Goal: Task Accomplishment & Management: Use online tool/utility

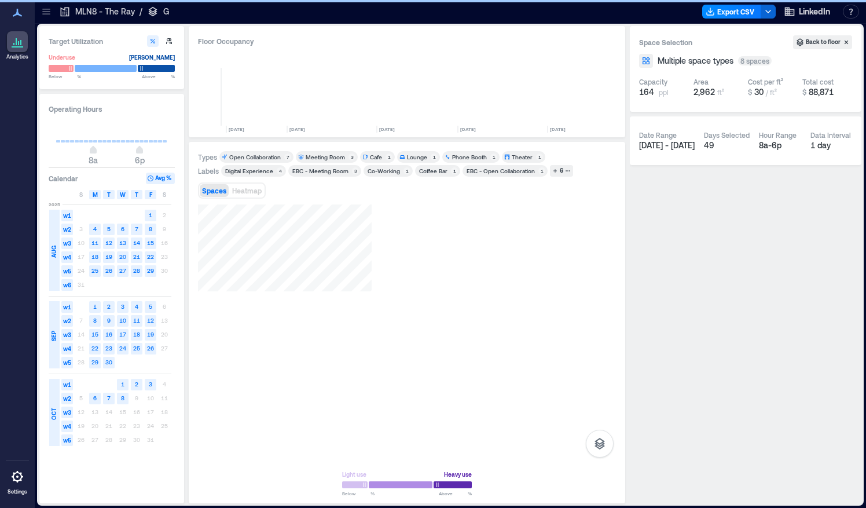
click at [49, 8] on icon at bounding box center [47, 12] width 12 height 12
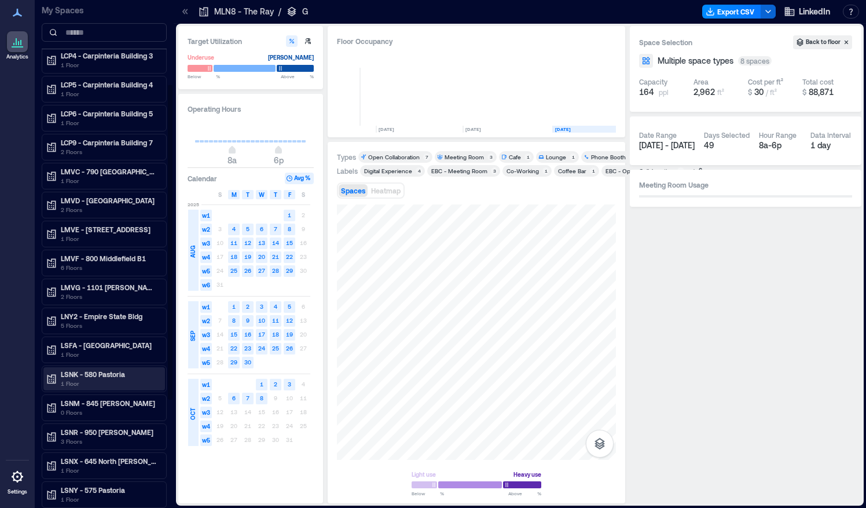
scroll to position [135, 0]
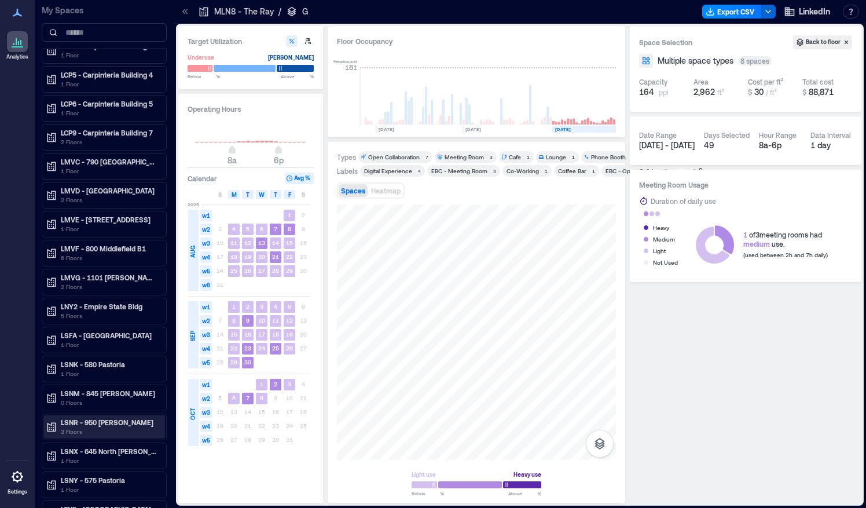
click at [109, 427] on p "3 Floors" at bounding box center [109, 431] width 97 height 9
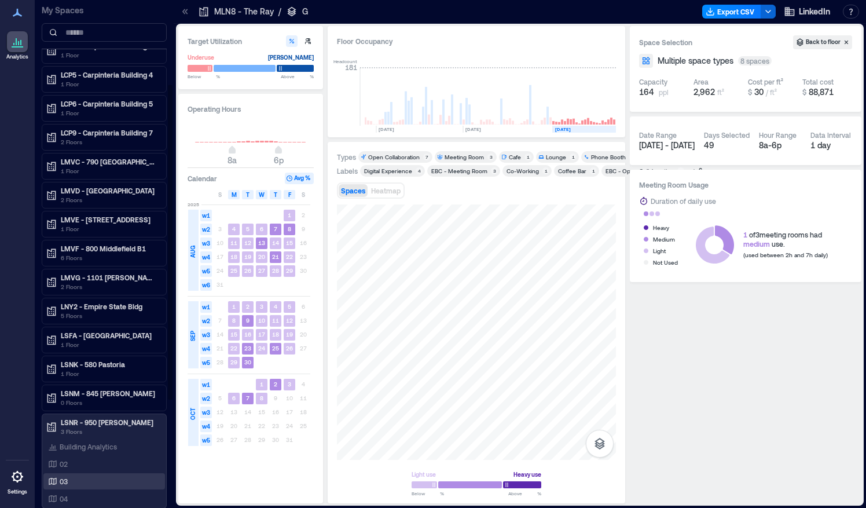
click at [67, 476] on p "03" at bounding box center [64, 480] width 8 height 9
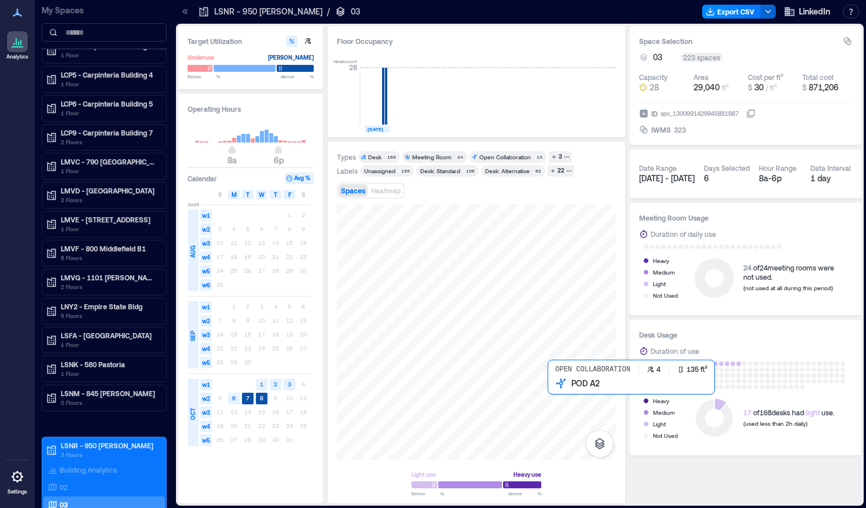
click at [552, 388] on div at bounding box center [476, 331] width 279 height 255
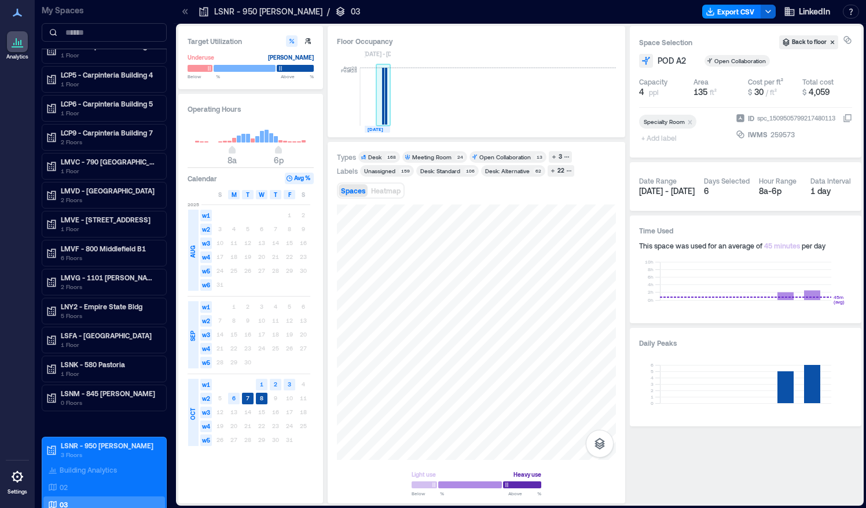
click at [386, 107] on rect at bounding box center [386, 96] width 2 height 57
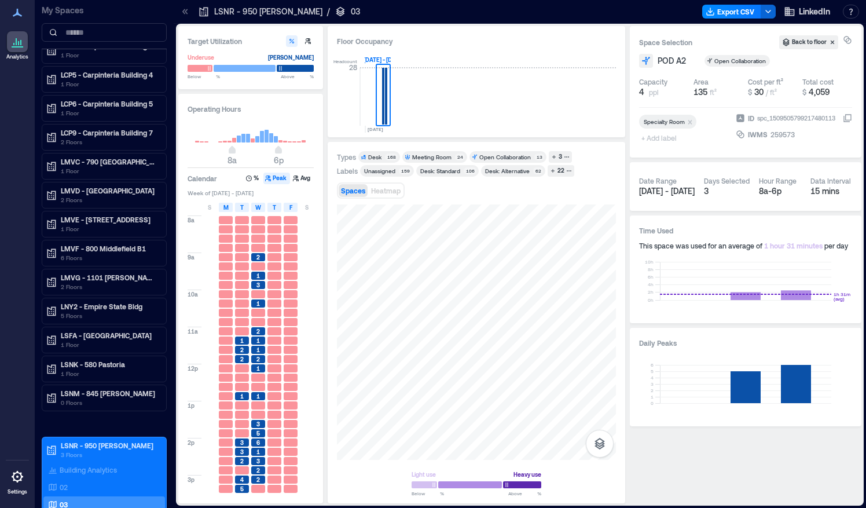
scroll to position [91, 0]
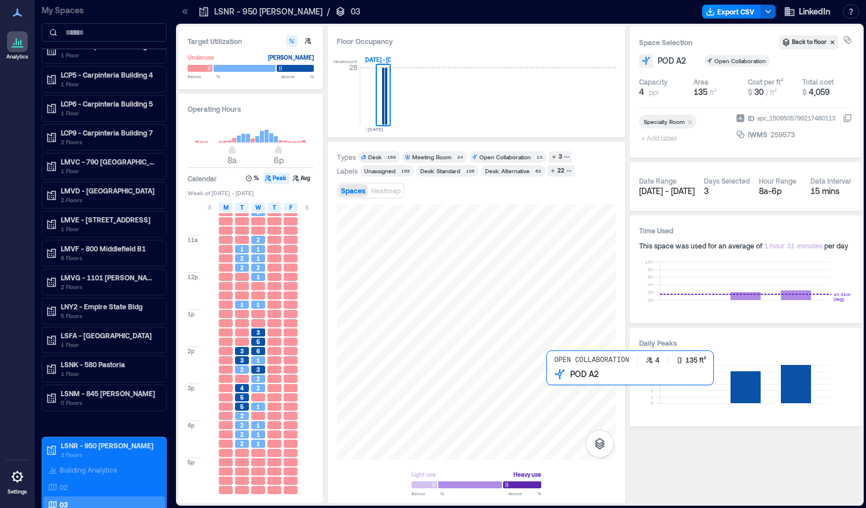
click at [553, 385] on div at bounding box center [476, 331] width 279 height 255
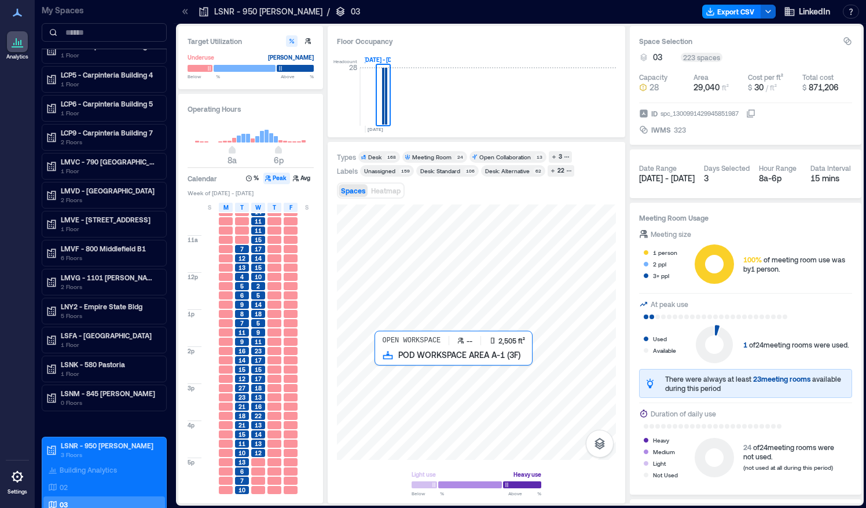
click at [473, 362] on div at bounding box center [476, 331] width 279 height 255
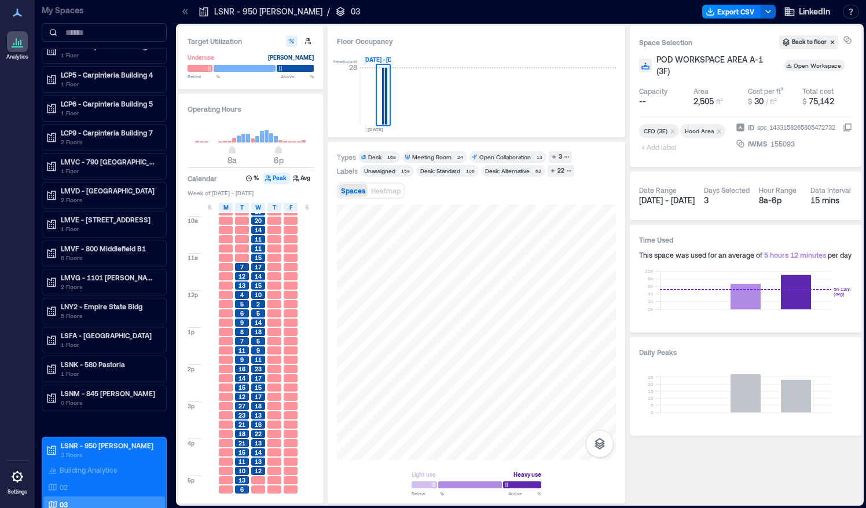
scroll to position [91, 0]
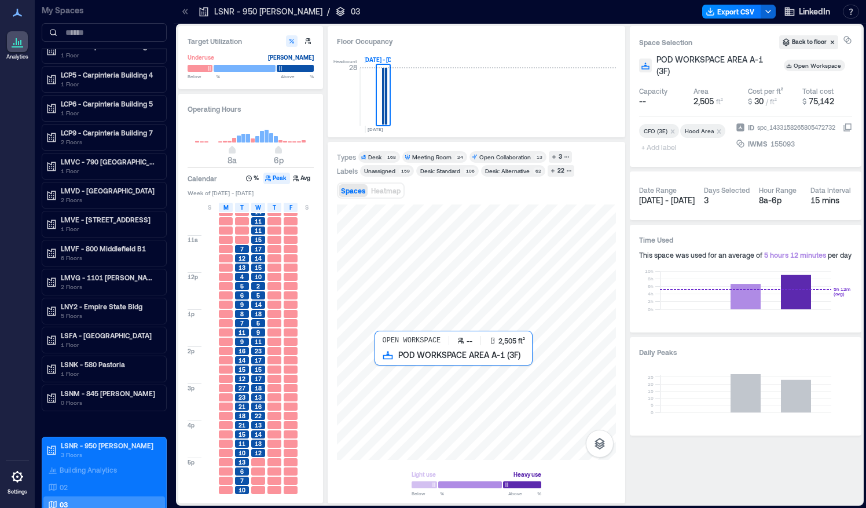
click at [425, 400] on div at bounding box center [476, 331] width 279 height 255
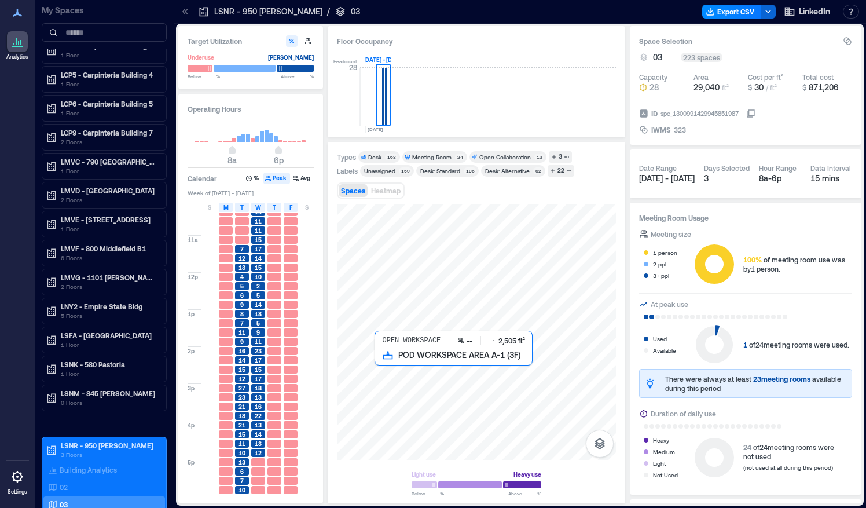
click at [420, 406] on div at bounding box center [476, 331] width 279 height 255
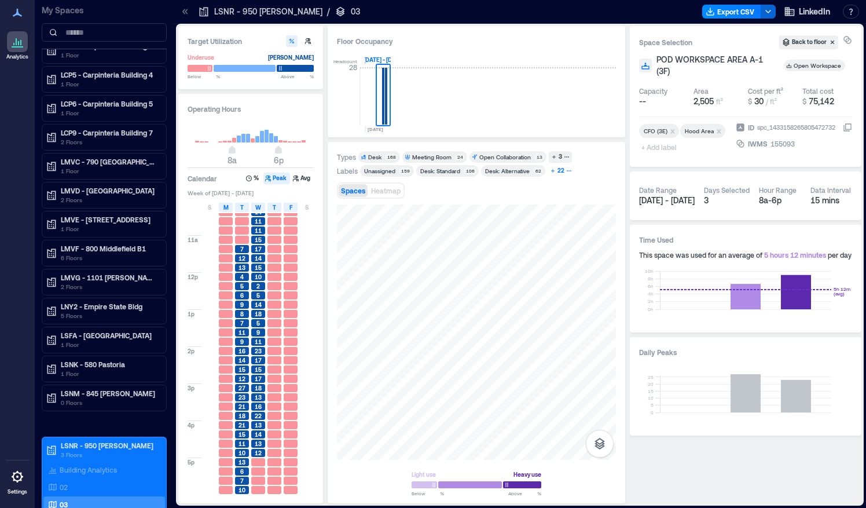
click at [556, 170] on div "22" at bounding box center [561, 171] width 10 height 10
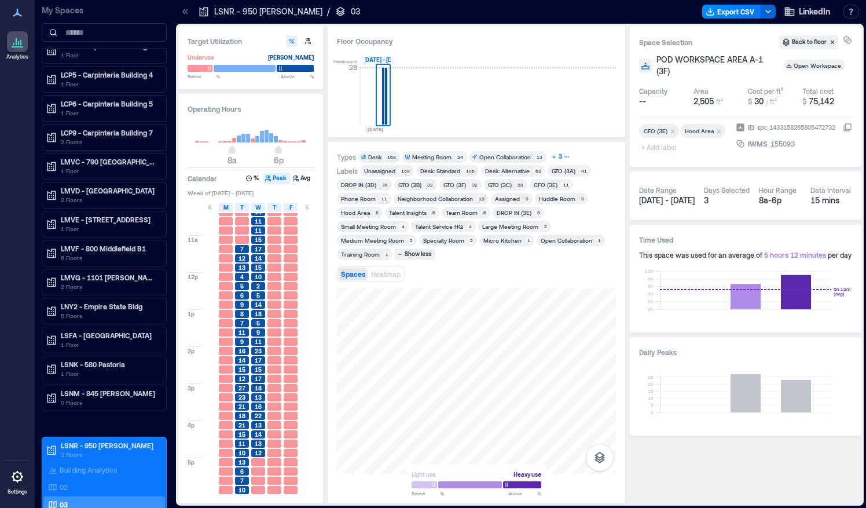
click at [564, 158] on icon "button" at bounding box center [567, 157] width 6 height 6
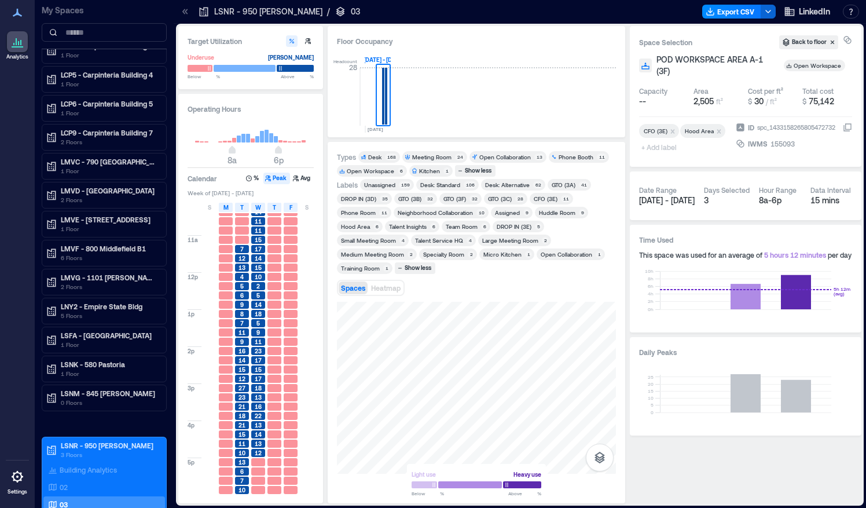
click at [536, 258] on div "Open Collaboration 1" at bounding box center [570, 254] width 68 height 12
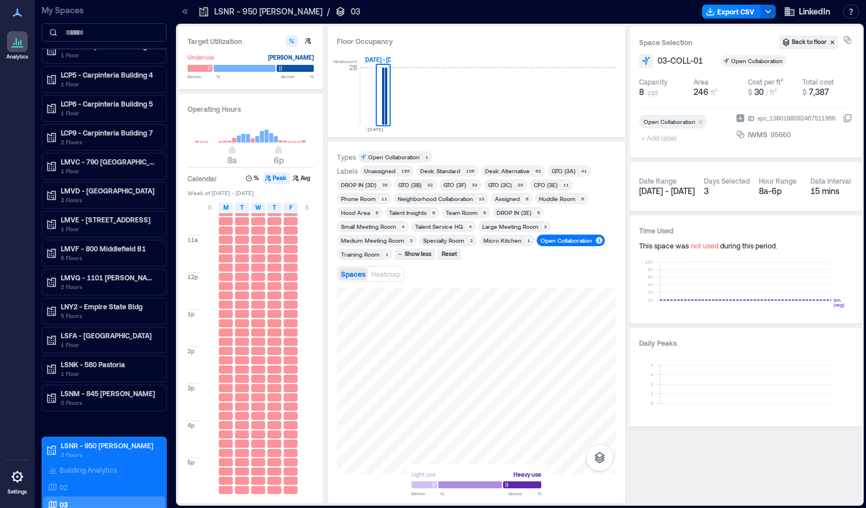
click at [516, 211] on div "Types Open Collaboration 1 Labels Unassigned 159 Desk: Standard 106 Desk: Alter…" at bounding box center [476, 322] width 279 height 343
click at [541, 241] on div "Open Collaboration" at bounding box center [567, 240] width 52 height 8
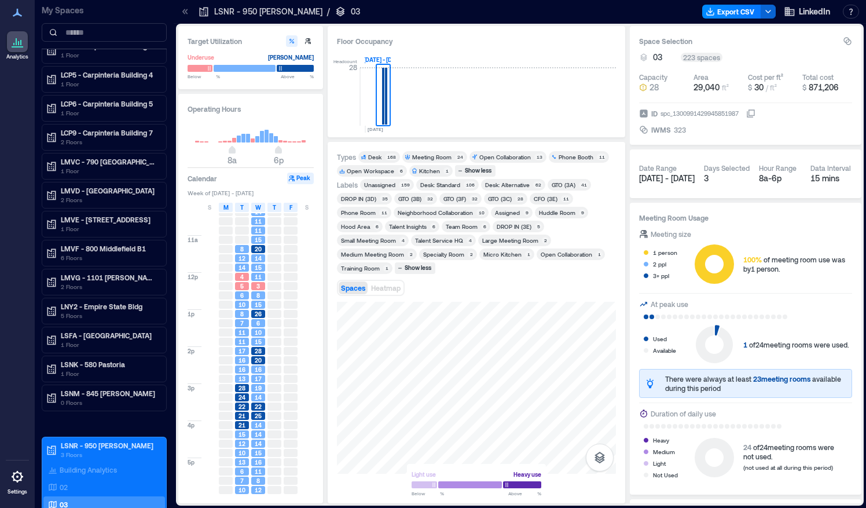
click at [464, 213] on div "Neighborhood Collaboration" at bounding box center [435, 212] width 75 height 8
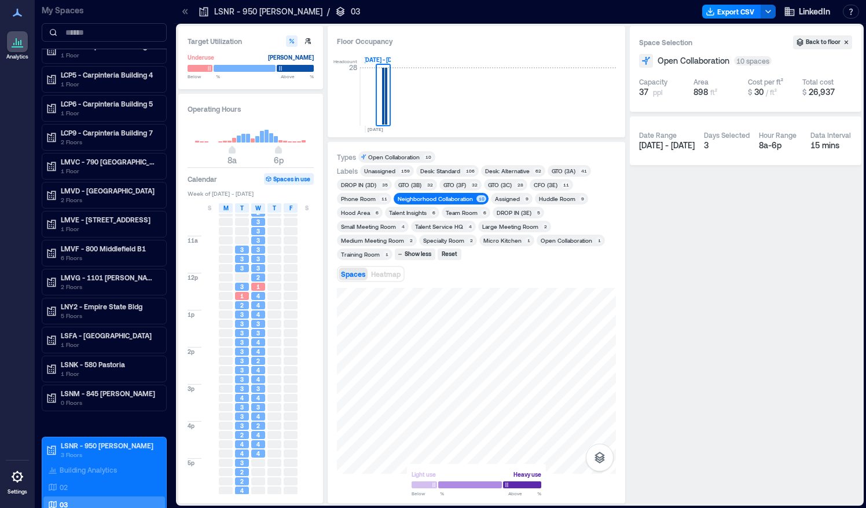
click at [563, 266] on div "Types Open Collaboration 10 Labels Unassigned 159 Desk: Standard 106 Desk: Alte…" at bounding box center [476, 322] width 279 height 343
click at [456, 194] on div "Neighborhood Collaboration" at bounding box center [435, 198] width 75 height 8
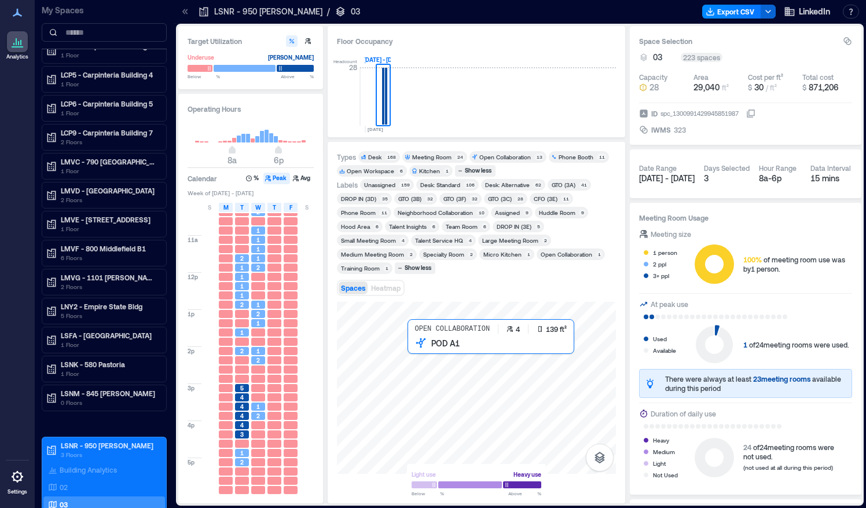
click at [420, 347] on div at bounding box center [476, 388] width 279 height 172
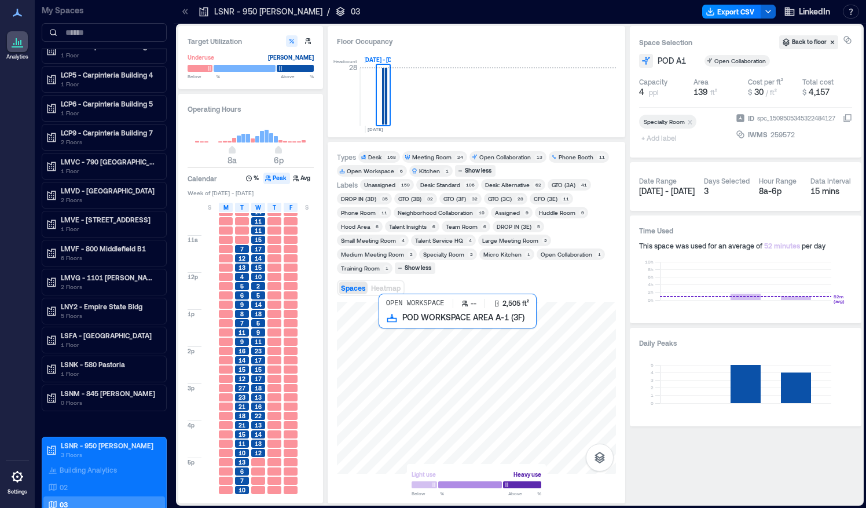
click at [385, 361] on div at bounding box center [476, 388] width 279 height 172
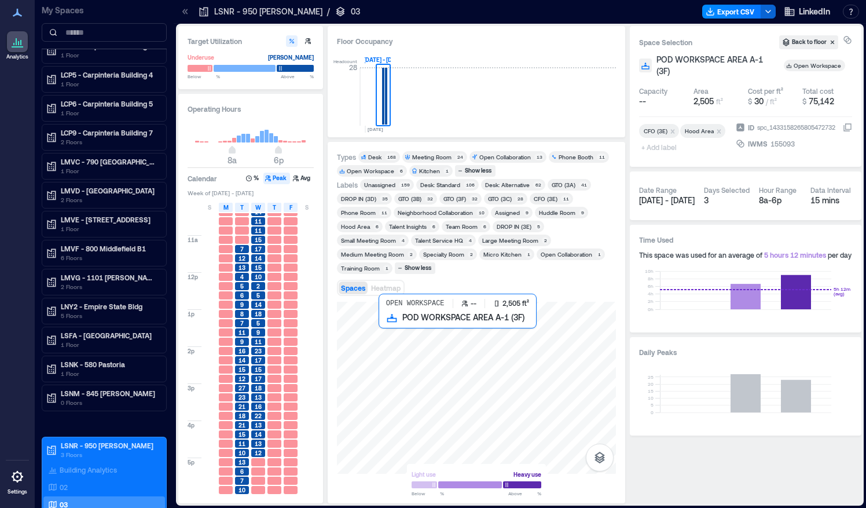
click at [405, 354] on div at bounding box center [476, 388] width 279 height 172
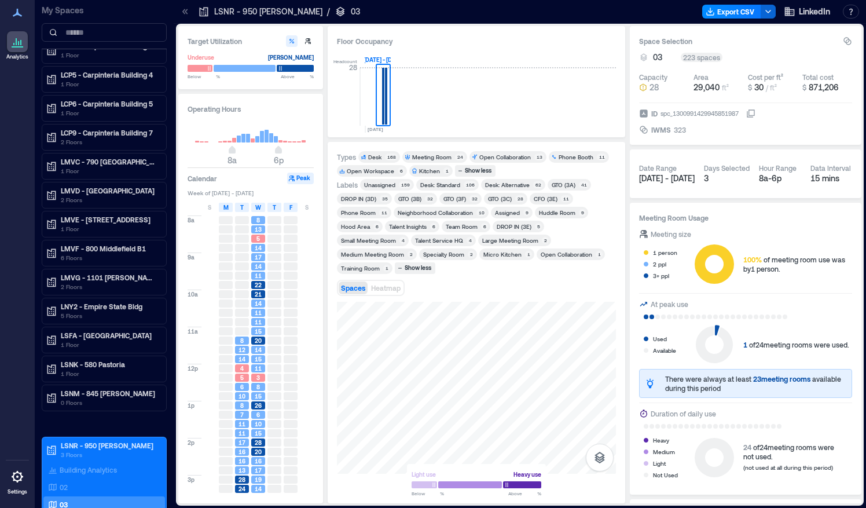
click at [448, 473] on div "Light use Heavy use Below ** % Above ** %" at bounding box center [476, 398] width 279 height 193
click at [598, 450] on icon "button" at bounding box center [600, 457] width 14 height 14
click at [597, 391] on icon "button" at bounding box center [600, 396] width 12 height 10
click at [100, 172] on div "LMVC - [STREET_ADDRESS]" at bounding box center [104, 166] width 122 height 23
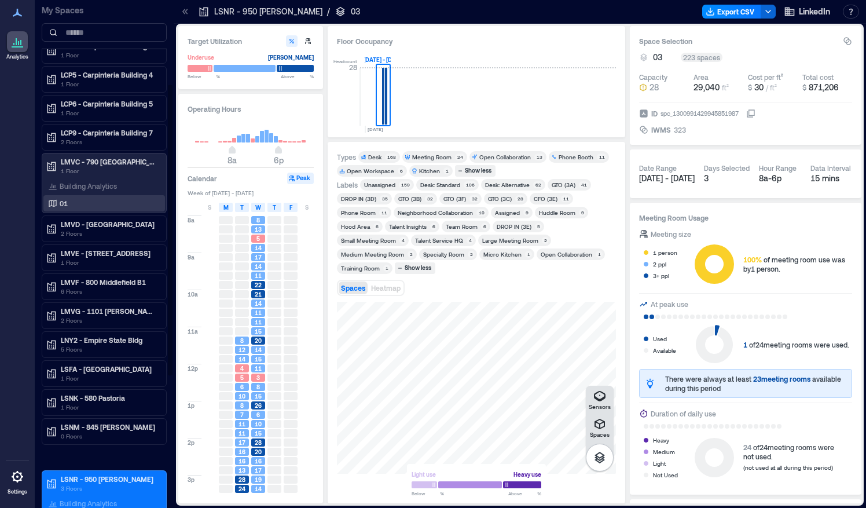
click at [93, 201] on div "01" at bounding box center [102, 203] width 112 height 12
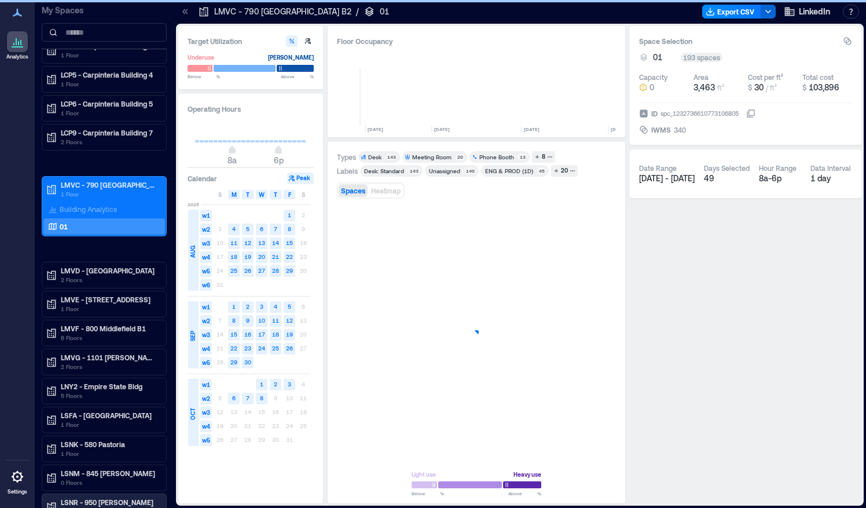
scroll to position [0, 1957]
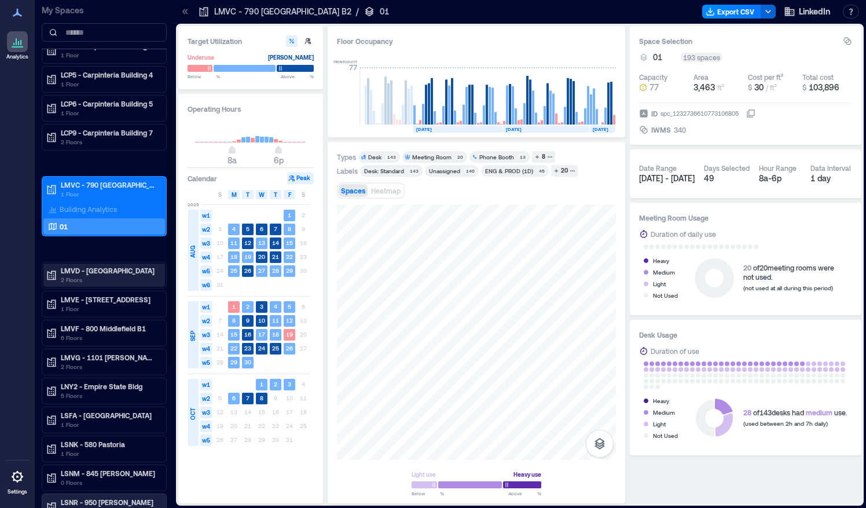
click at [101, 269] on p "LMVD - [GEOGRAPHIC_DATA]" at bounding box center [109, 270] width 97 height 9
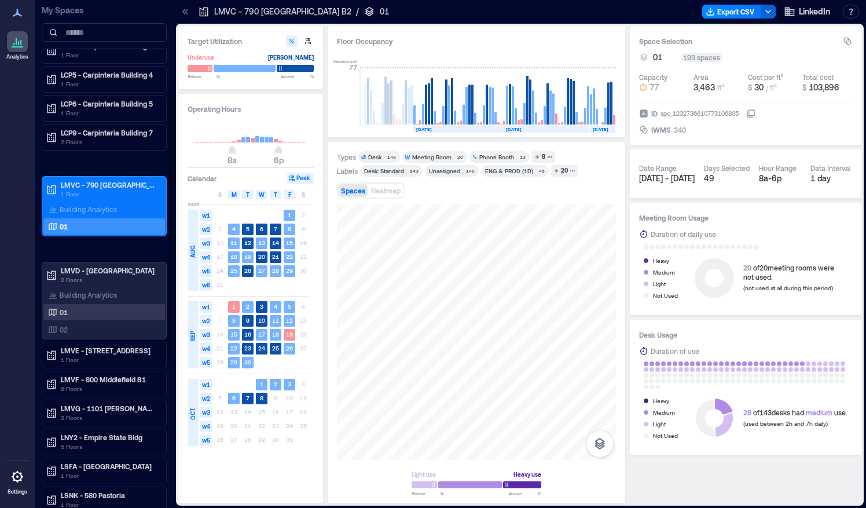
drag, startPoint x: 69, startPoint y: 311, endPoint x: 57, endPoint y: 311, distance: 12.2
click at [57, 311] on div "01" at bounding box center [102, 312] width 112 height 12
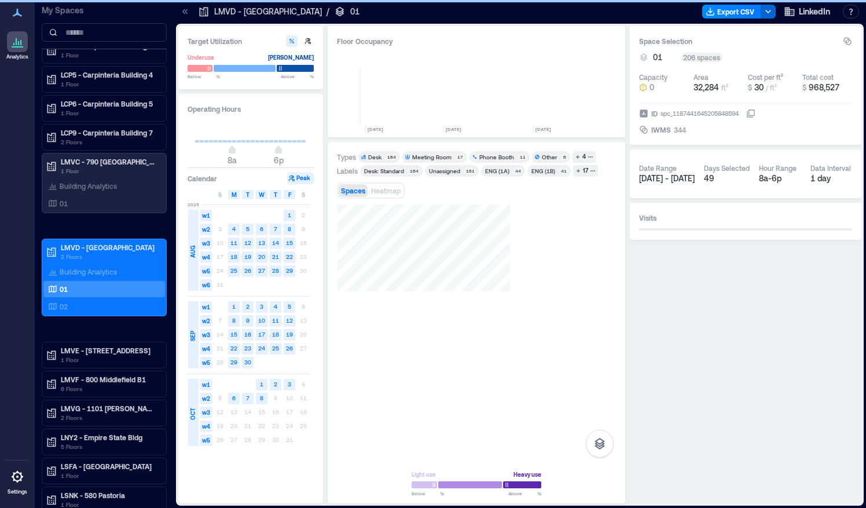
scroll to position [0, 1702]
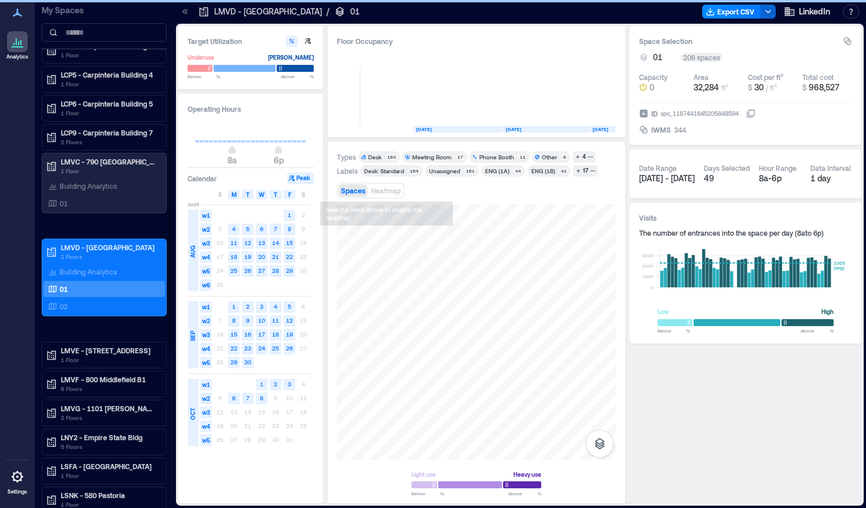
click at [89, 313] on div "ASP4 - [GEOGRAPHIC_DATA] 1 Floor LCP1 - Carpinteria HQ 2 Floors LCP2 - Carpinte…" at bounding box center [104, 383] width 125 height 925
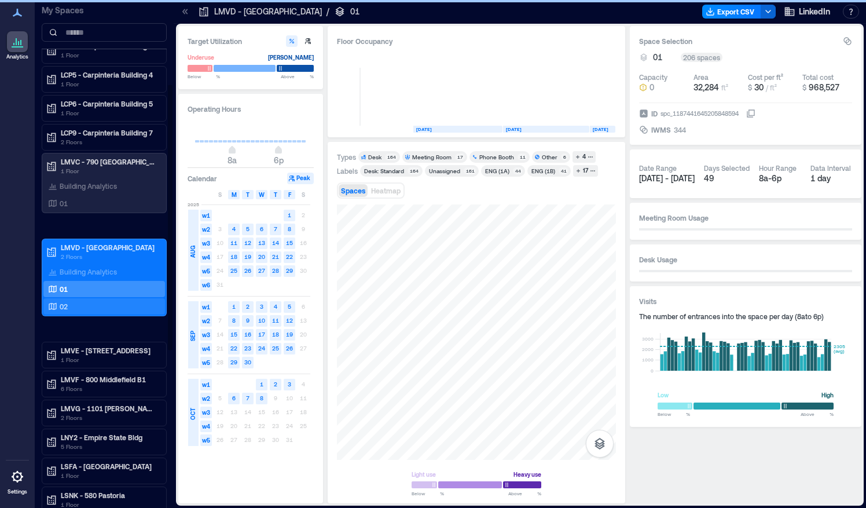
click at [71, 301] on div "02" at bounding box center [102, 306] width 112 height 12
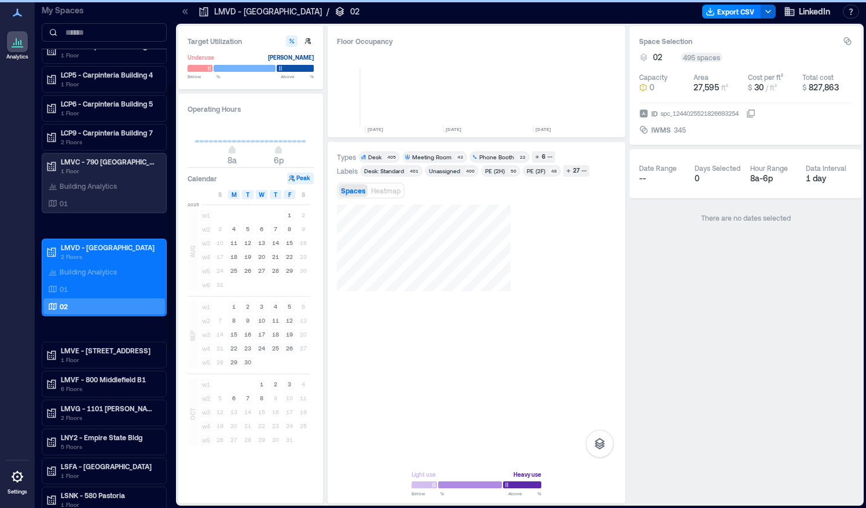
scroll to position [0, 1702]
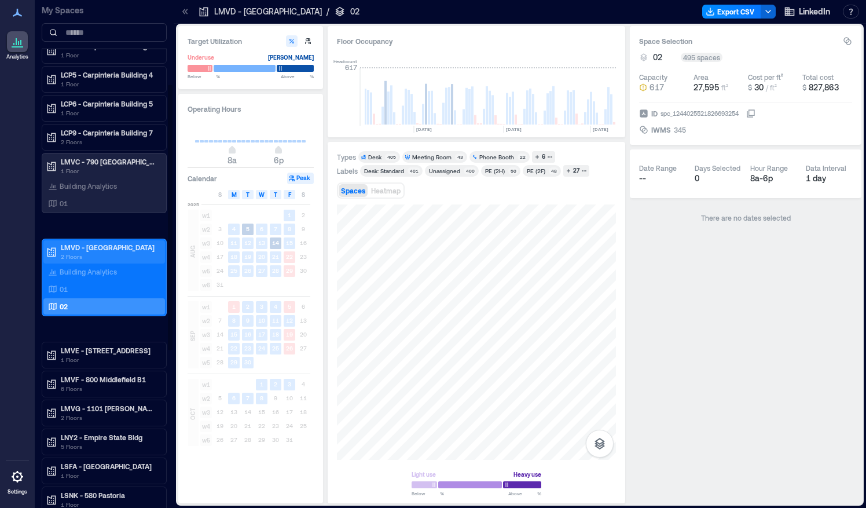
click at [67, 245] on p "LMVD - [GEOGRAPHIC_DATA]" at bounding box center [109, 246] width 97 height 9
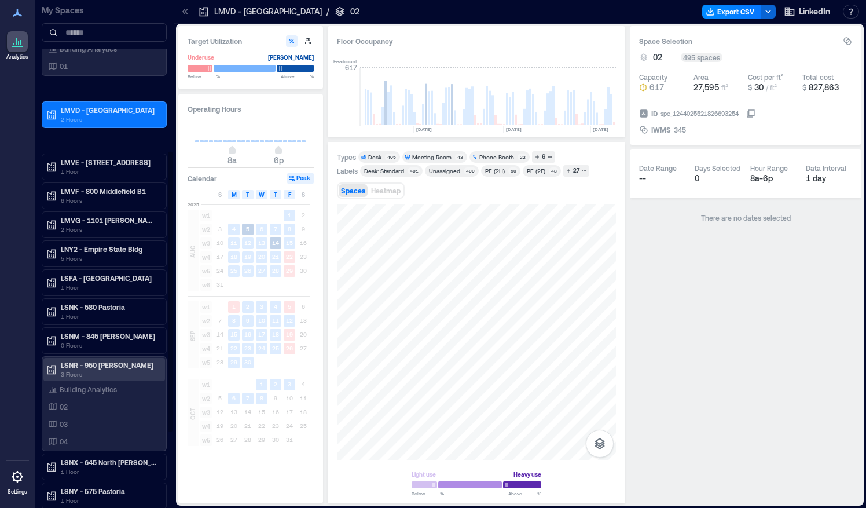
scroll to position [273, 0]
click at [71, 400] on div "02" at bounding box center [102, 406] width 112 height 12
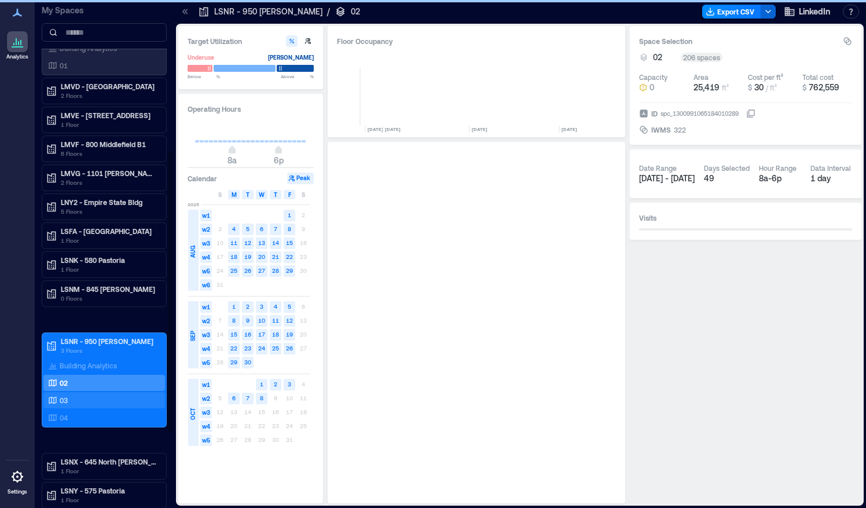
click at [76, 394] on div "03" at bounding box center [102, 400] width 112 height 12
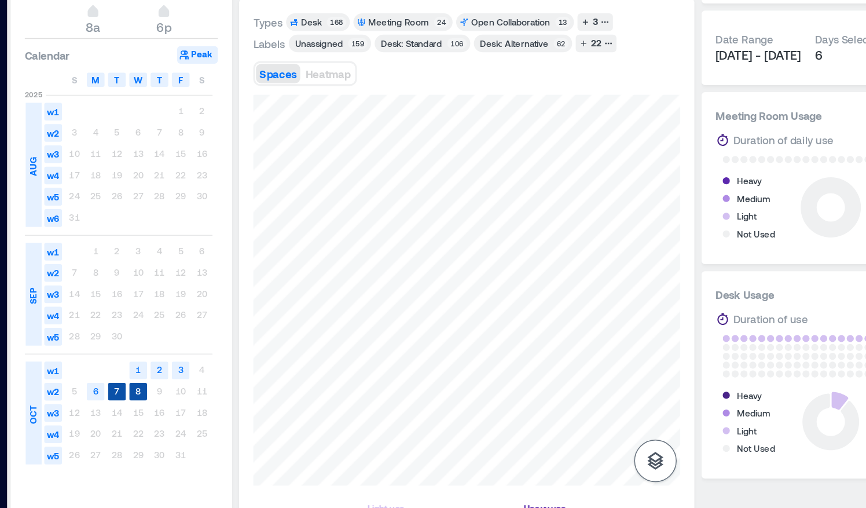
click at [599, 444] on icon "button" at bounding box center [600, 443] width 14 height 14
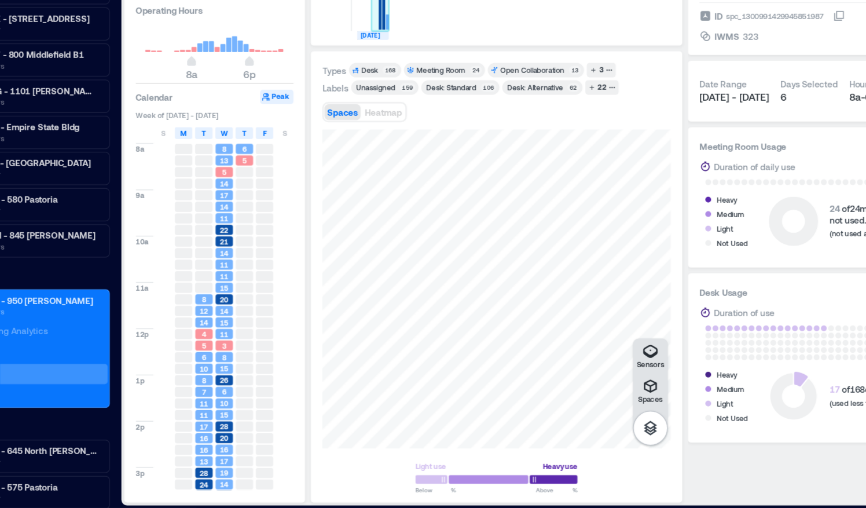
click at [386, 118] on rect at bounding box center [386, 96] width 2 height 57
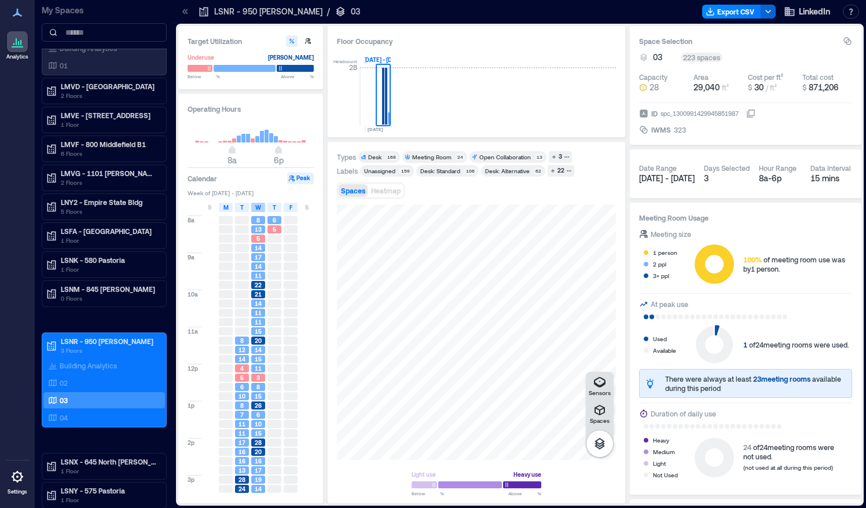
click at [261, 206] on div "W" at bounding box center [258, 207] width 14 height 9
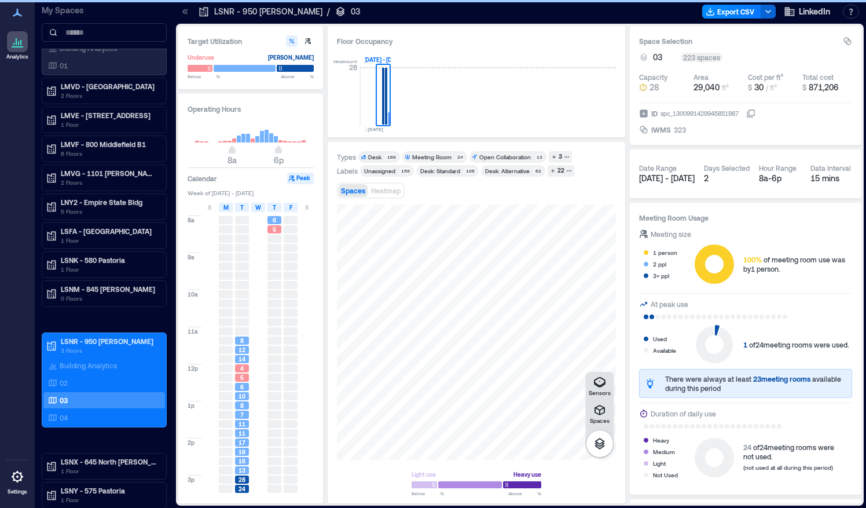
click at [261, 206] on div "W" at bounding box center [258, 207] width 14 height 9
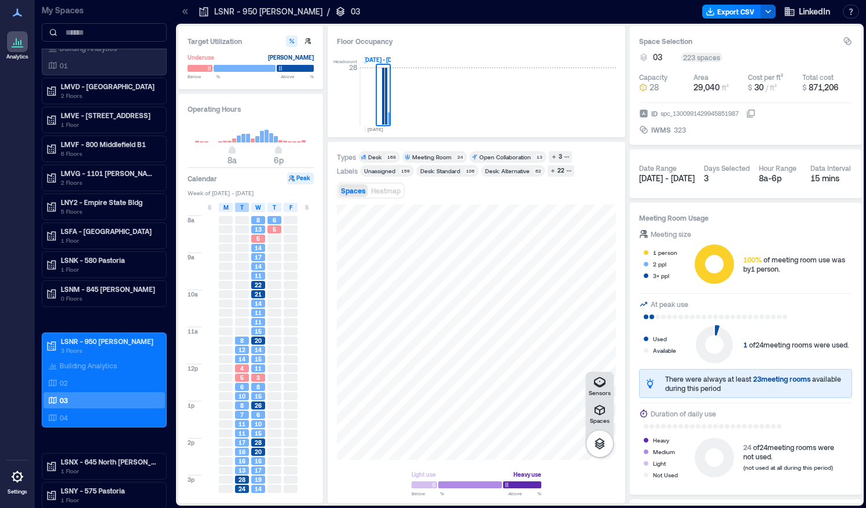
click at [243, 207] on span "T" at bounding box center [241, 207] width 3 height 9
click at [242, 207] on span "T" at bounding box center [241, 207] width 3 height 9
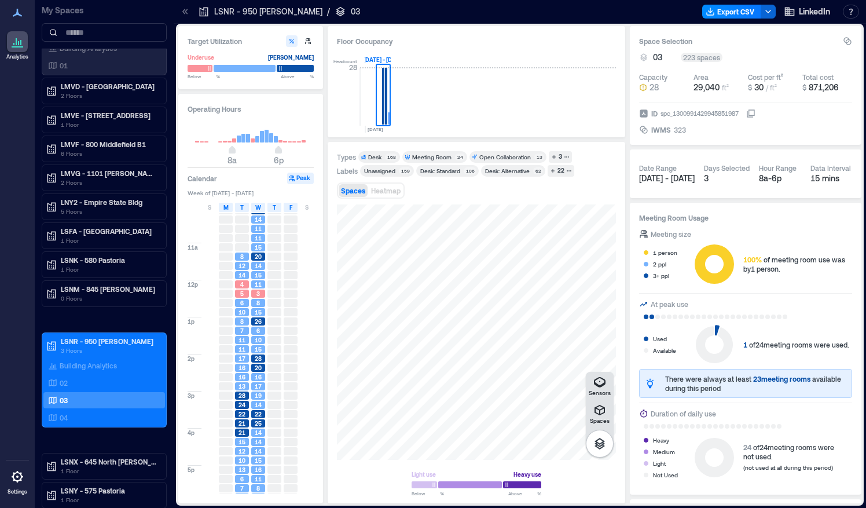
scroll to position [91, 0]
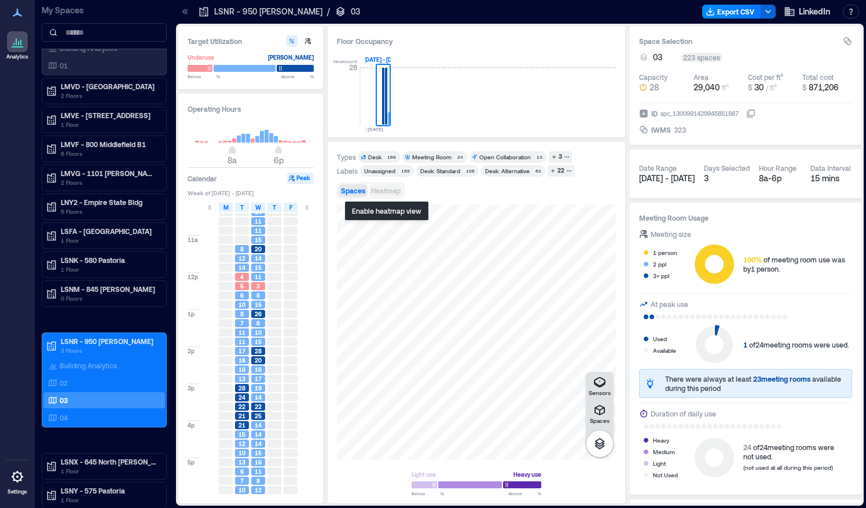
click at [393, 190] on span "Heatmap" at bounding box center [386, 190] width 30 height 8
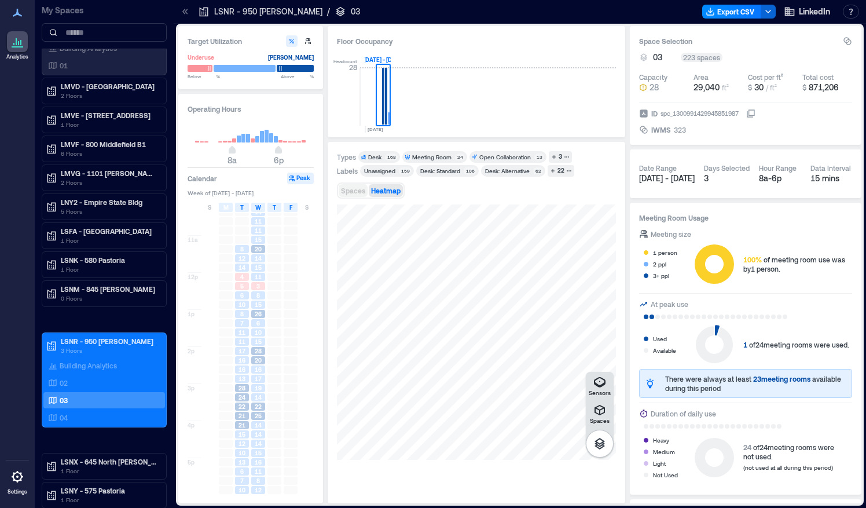
click at [350, 188] on span "Spaces" at bounding box center [353, 190] width 24 height 8
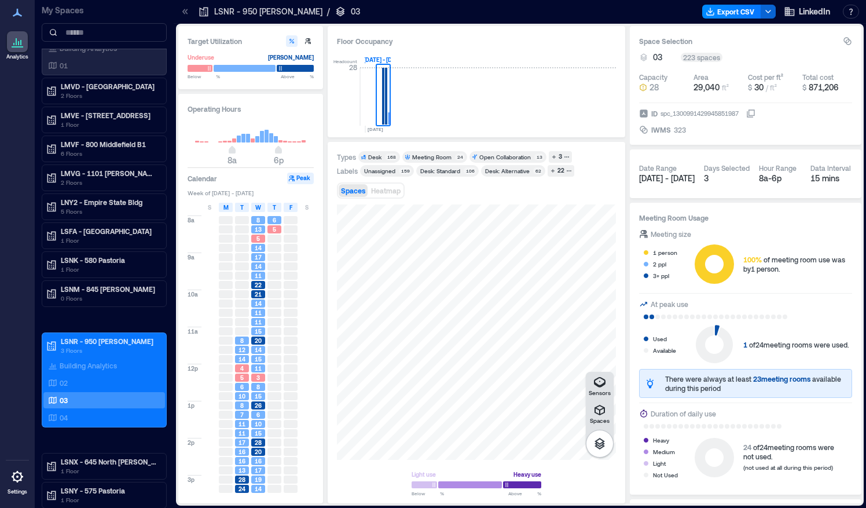
click at [275, 225] on div "5" at bounding box center [274, 229] width 16 height 9
click at [595, 413] on icon "button" at bounding box center [600, 410] width 14 height 14
click at [603, 411] on icon "button" at bounding box center [599, 410] width 10 height 10
click at [602, 382] on icon "button" at bounding box center [600, 382] width 14 height 14
click at [387, 184] on button "Heatmap" at bounding box center [386, 190] width 34 height 13
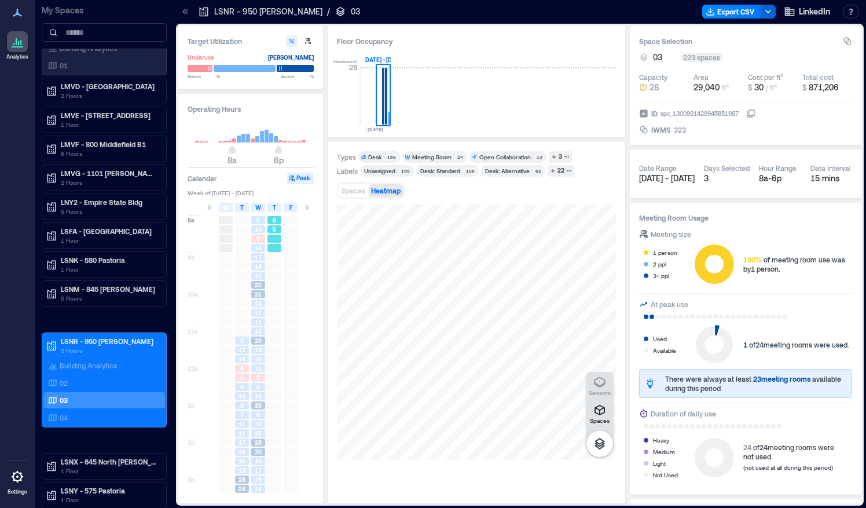
click at [267, 225] on div "5" at bounding box center [274, 229] width 14 height 8
click at [274, 229] on span "5" at bounding box center [274, 229] width 3 height 8
click at [256, 389] on span "8" at bounding box center [257, 387] width 3 height 8
click at [258, 420] on span "10" at bounding box center [258, 424] width 7 height 8
click at [259, 452] on span "20" at bounding box center [258, 451] width 7 height 8
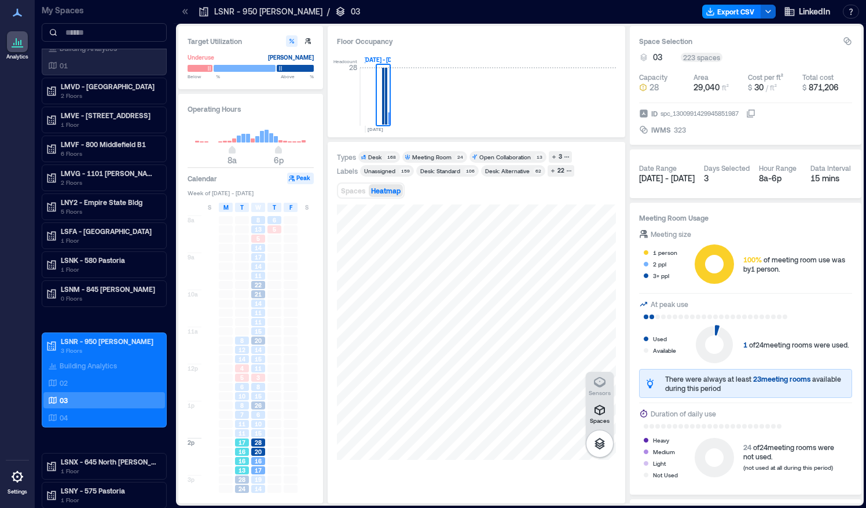
scroll to position [91, 0]
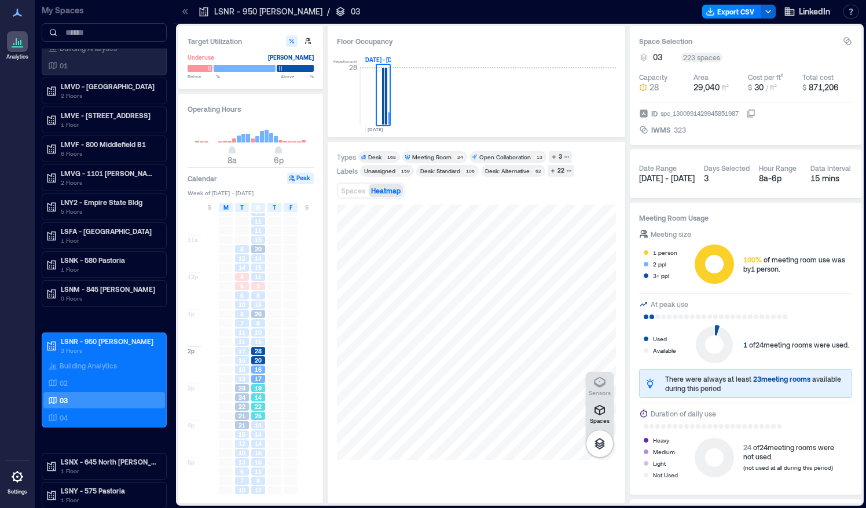
click at [259, 402] on div "22" at bounding box center [258, 406] width 16 height 9
click at [22, 475] on icon at bounding box center [17, 476] width 14 height 14
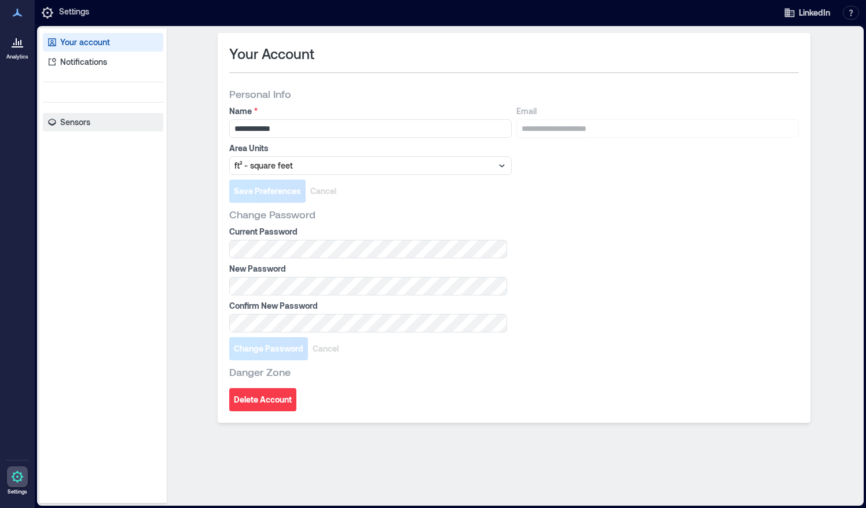
click at [75, 128] on link "Sensors" at bounding box center [103, 122] width 120 height 19
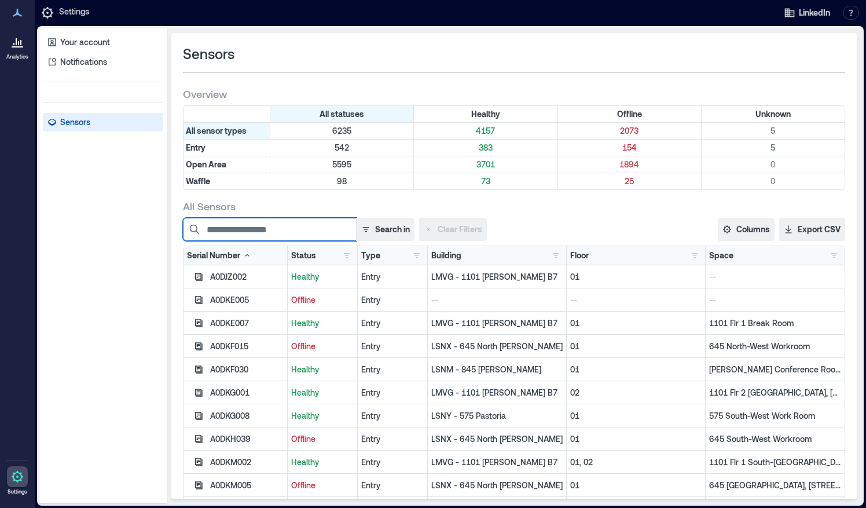
click at [280, 230] on input at bounding box center [270, 229] width 174 height 23
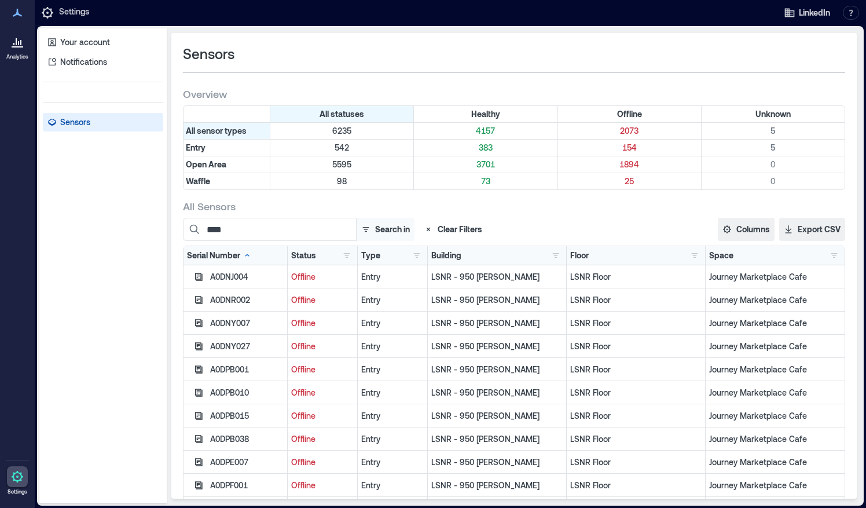
click at [396, 229] on button "Search in" at bounding box center [385, 229] width 58 height 23
click at [369, 258] on button "Serial Number" at bounding box center [371, 256] width 80 height 19
click at [339, 203] on div "All Sensors" at bounding box center [514, 206] width 662 height 14
click at [161, 218] on div "Your account Notifications Sensors Sensors Overview All statuses Healthy Offlin…" at bounding box center [450, 265] width 822 height 475
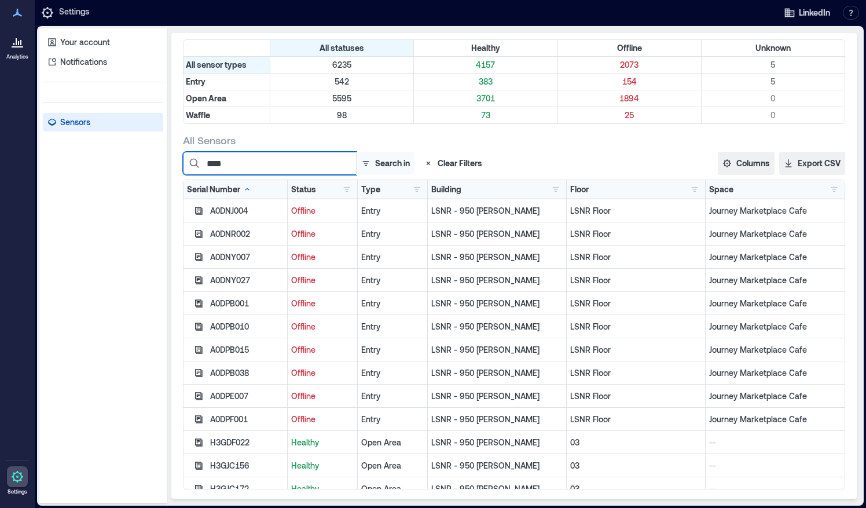
type input "****"
click at [390, 163] on button "Search in" at bounding box center [385, 163] width 58 height 23
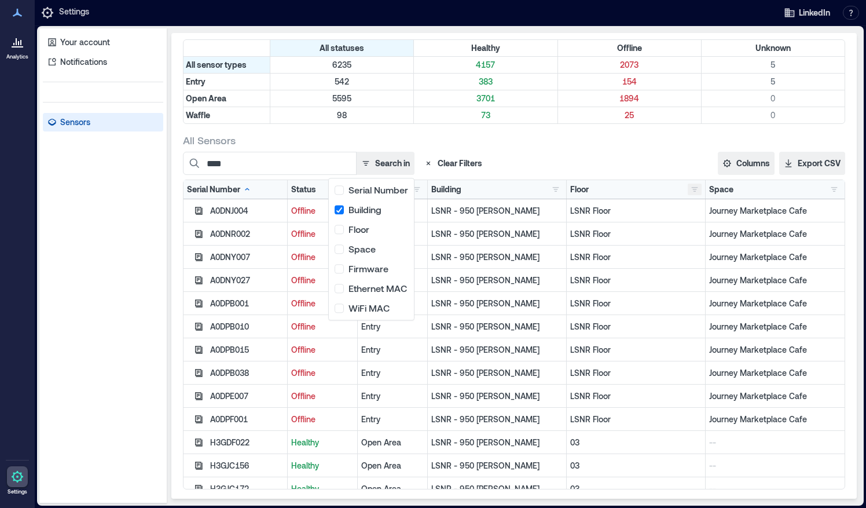
click at [688, 186] on button "button" at bounding box center [695, 189] width 14 height 12
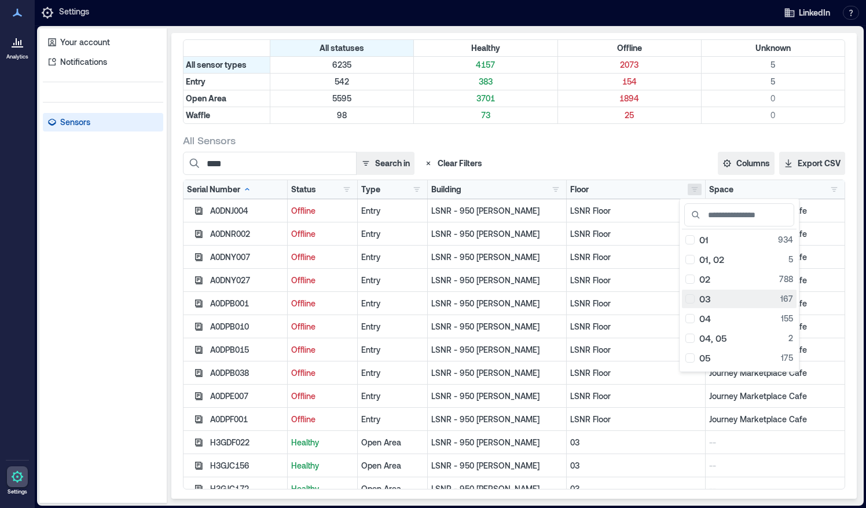
click at [692, 300] on div "03 167" at bounding box center [739, 299] width 108 height 12
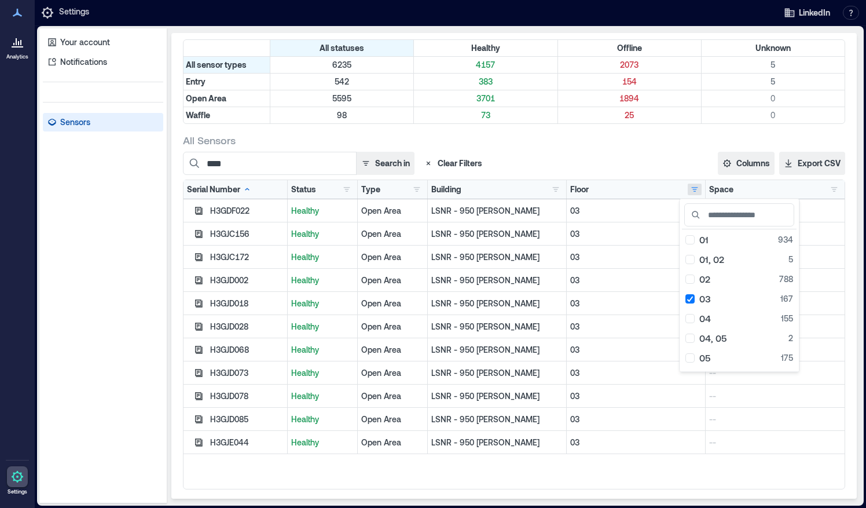
click at [586, 161] on div "**** Search in Clear Filters" at bounding box center [414, 163] width 463 height 23
click at [237, 431] on div "H3GJE044" at bounding box center [235, 442] width 104 height 23
drag, startPoint x: 237, startPoint y: 431, endPoint x: 255, endPoint y: 446, distance: 23.8
click at [255, 446] on div "H3GJE044" at bounding box center [235, 442] width 104 height 23
click at [253, 458] on div "H3GDF022 Healthy Open Area LSNR - 950 [PERSON_NAME] 03 -- H3GJC156 Healthy Open…" at bounding box center [513, 343] width 661 height 289
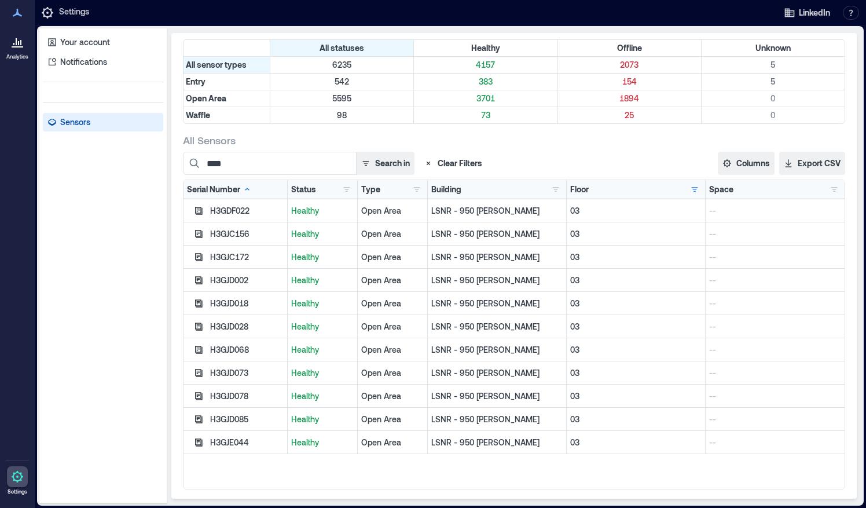
click at [20, 52] on link "Analytics" at bounding box center [17, 46] width 29 height 36
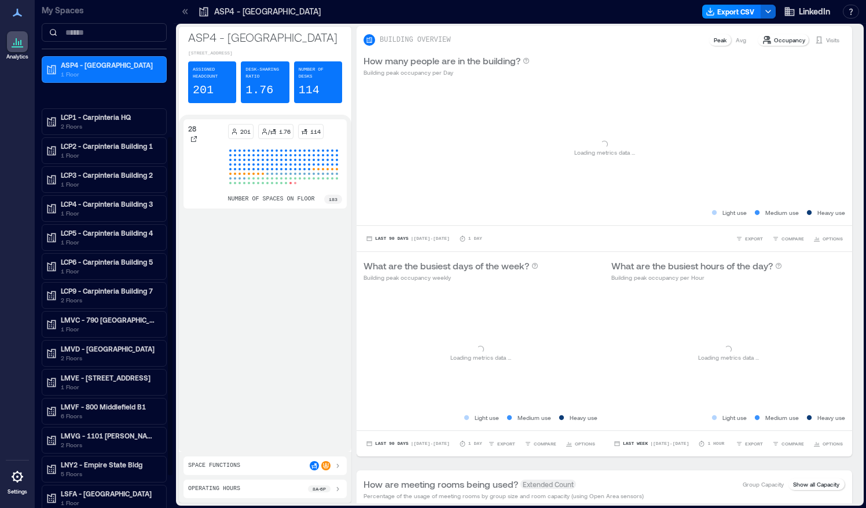
scroll to position [204, 0]
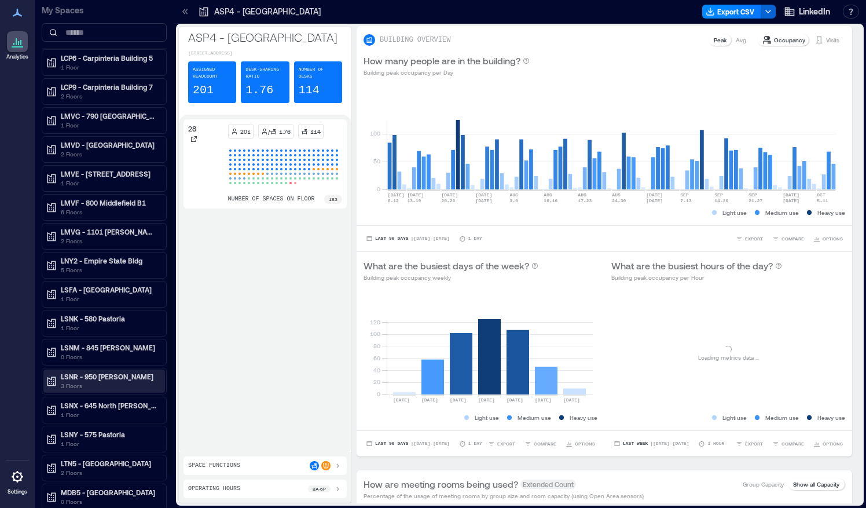
click at [53, 377] on icon at bounding box center [51, 381] width 9 height 9
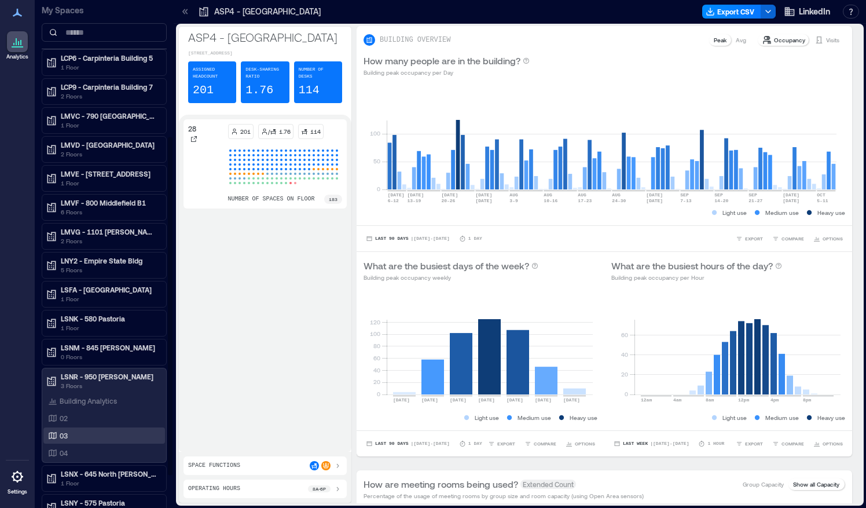
click at [78, 429] on div "03" at bounding box center [102, 435] width 112 height 12
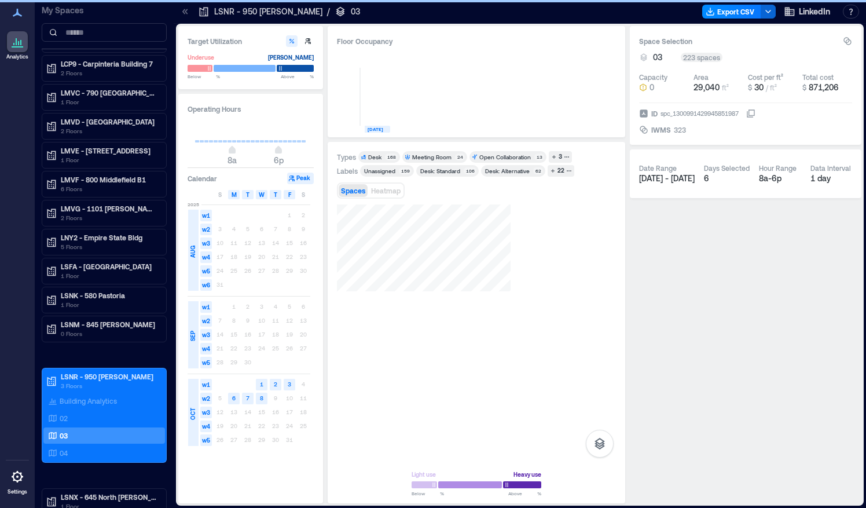
scroll to position [181, 0]
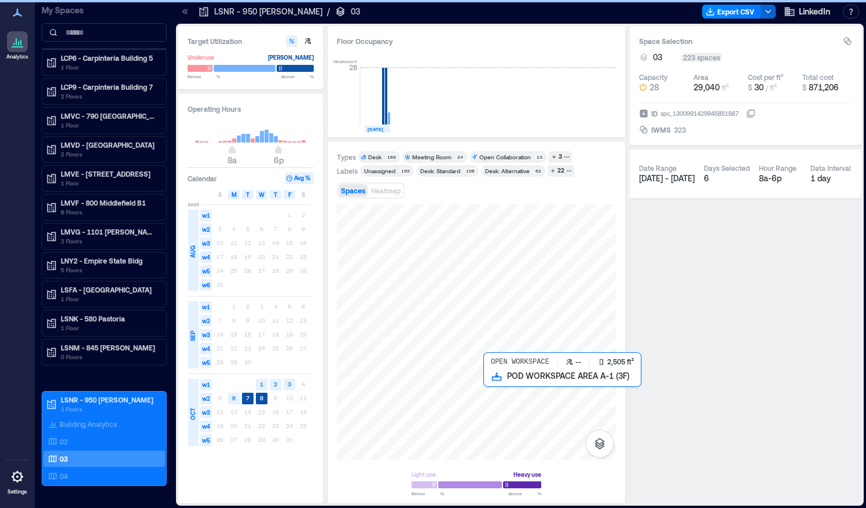
click at [520, 395] on div at bounding box center [476, 331] width 279 height 255
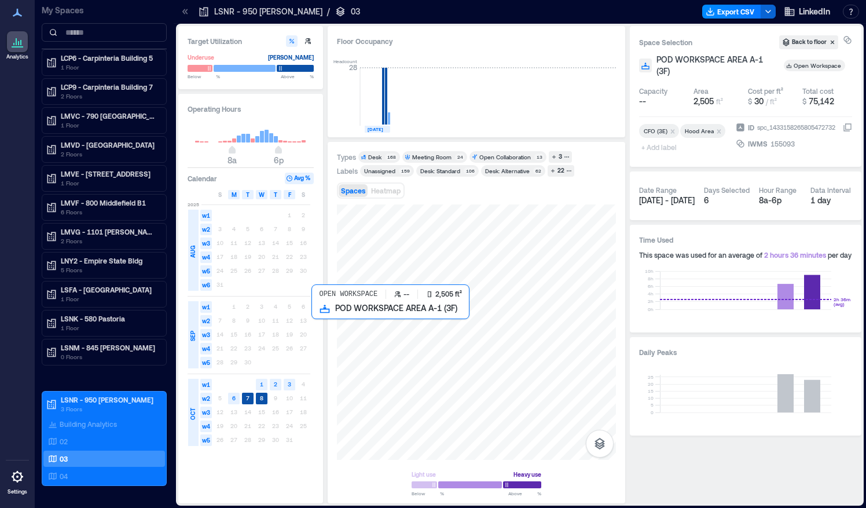
click at [463, 365] on div at bounding box center [476, 331] width 279 height 255
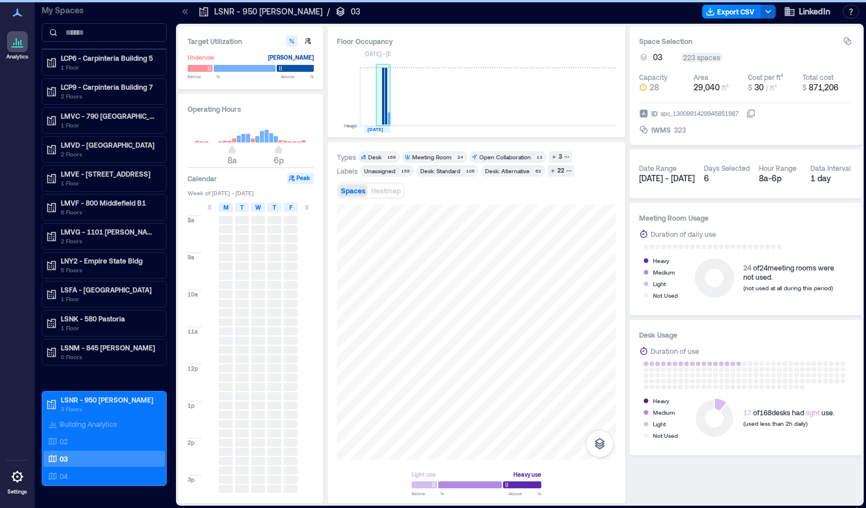
click at [383, 121] on rect at bounding box center [383, 96] width 2 height 57
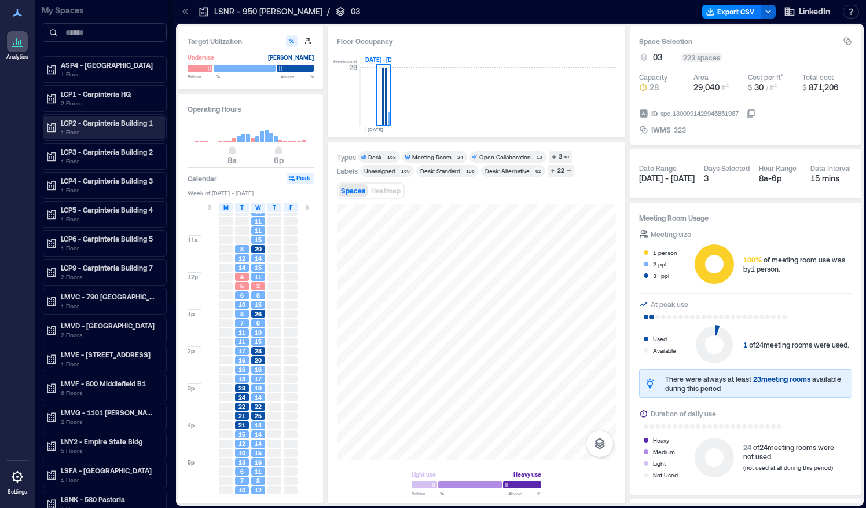
click at [72, 131] on p "1 Floor" at bounding box center [109, 131] width 97 height 9
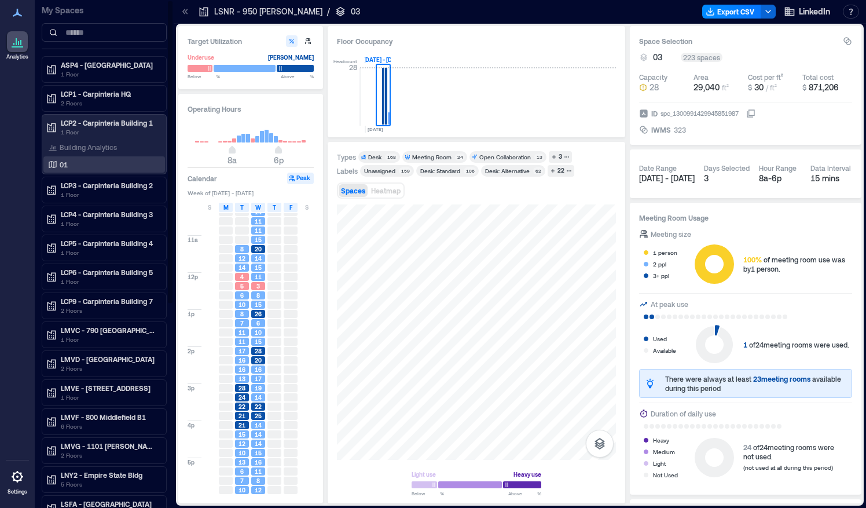
click at [73, 163] on div "01" at bounding box center [102, 165] width 112 height 12
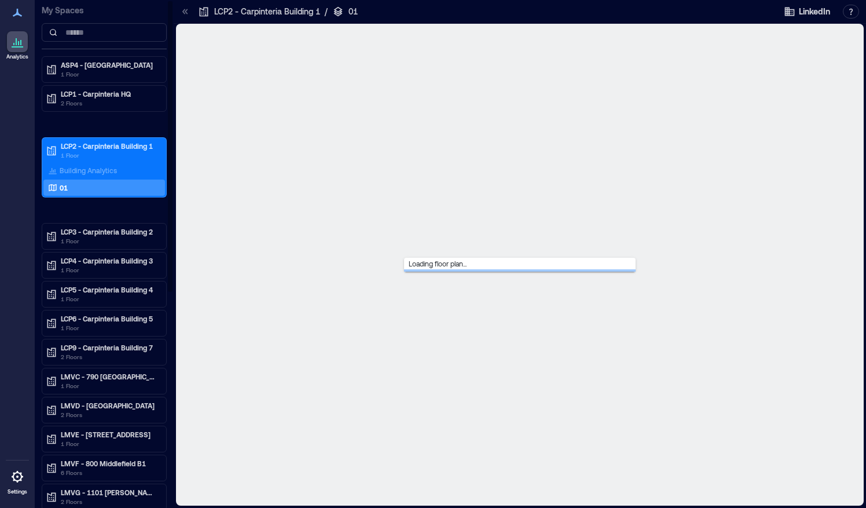
click at [261, 212] on div "Loading floor plan..." at bounding box center [519, 264] width 683 height 477
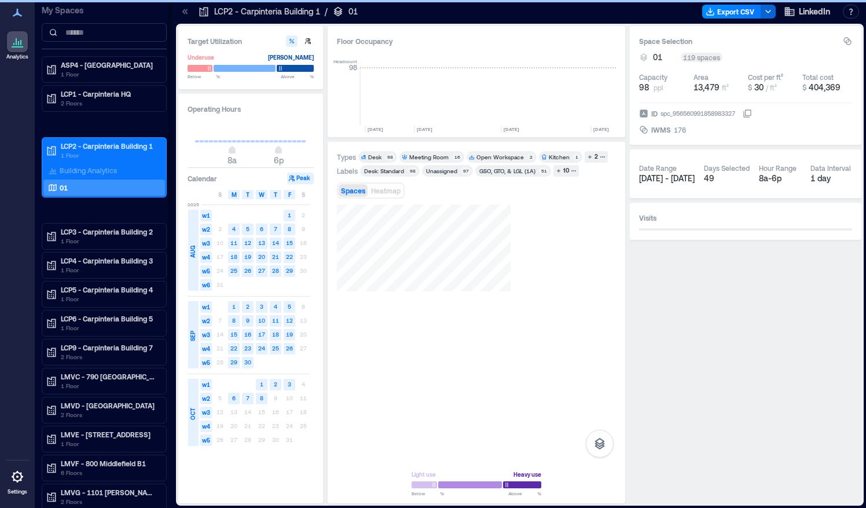
scroll to position [0, 2906]
